Goal: Answer question/provide support

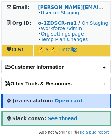
click at [58, 100] on strong "Open card" at bounding box center [69, 100] width 28 height 5
click at [61, 119] on strong "See thread" at bounding box center [61, 118] width 29 height 5
